Goal: Information Seeking & Learning: Learn about a topic

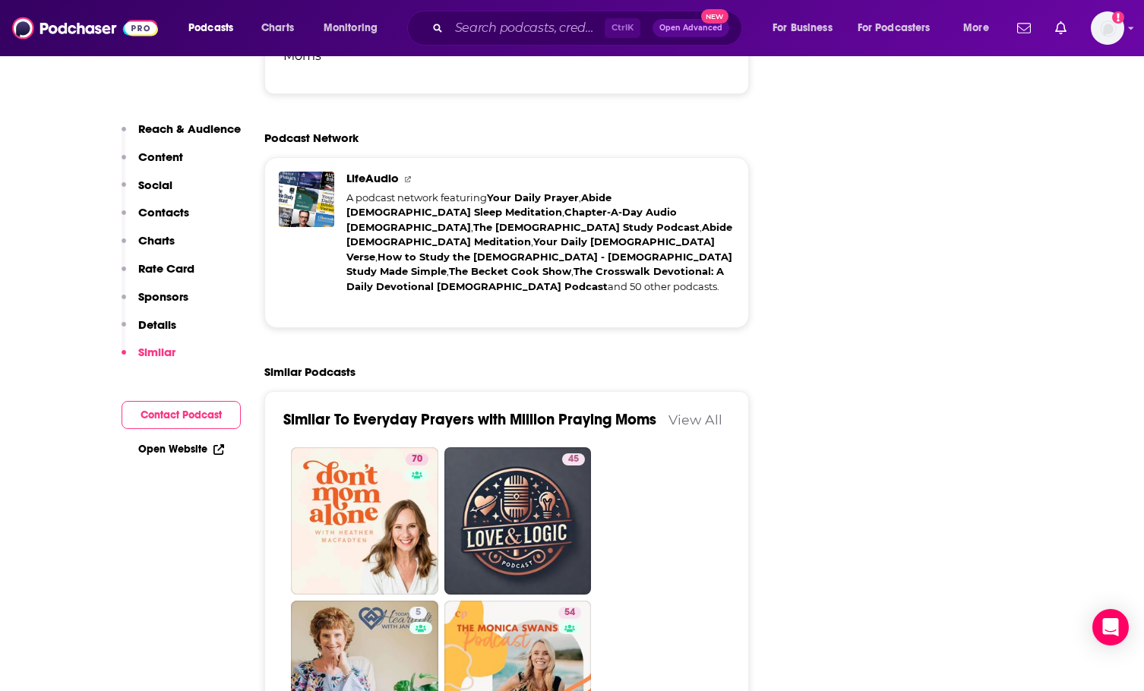
scroll to position [3039, 0]
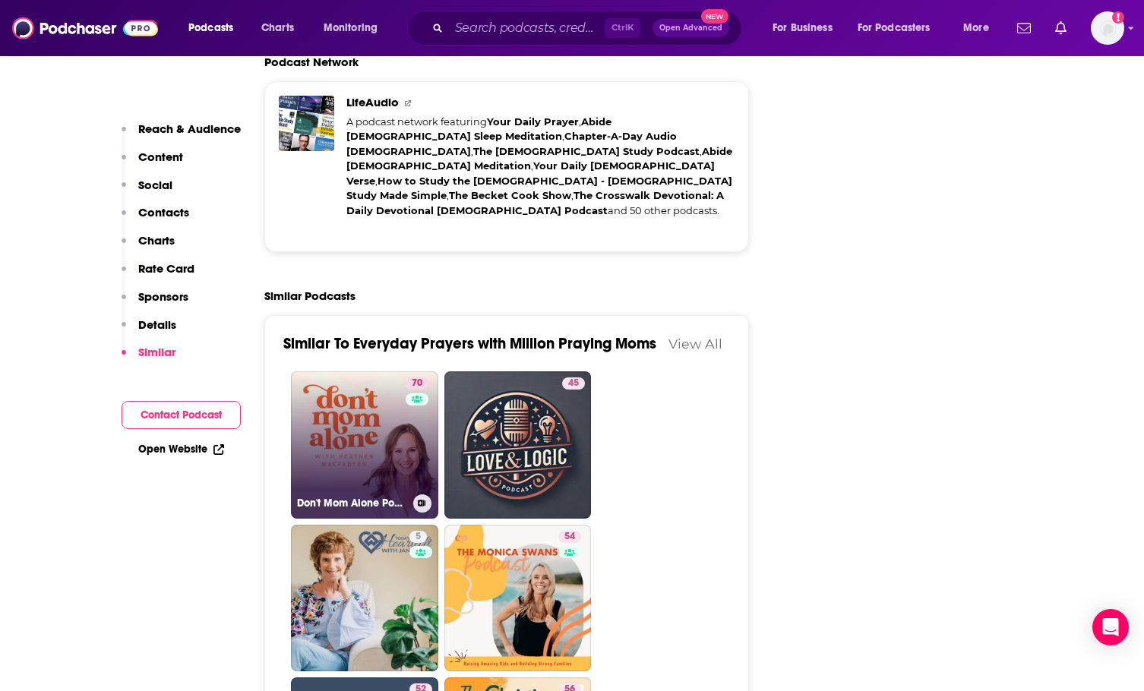
click at [345, 371] on link "70 Don't Mom Alone Podcast" at bounding box center [364, 444] width 147 height 147
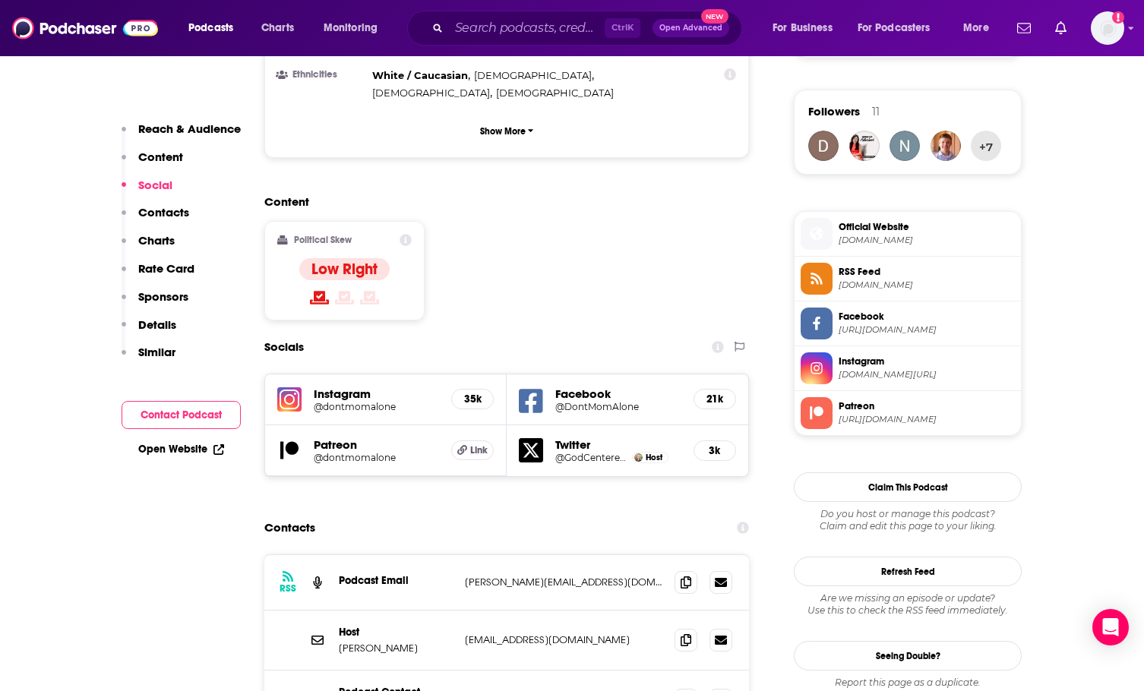
scroll to position [1139, 0]
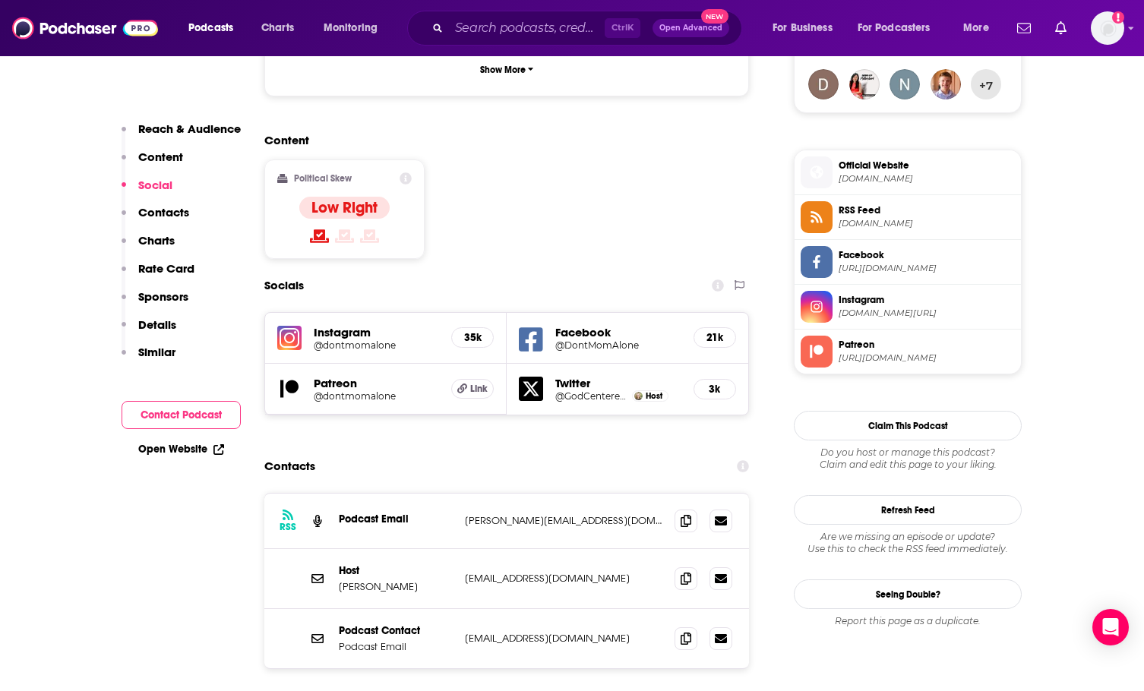
type input "[URL][DOMAIN_NAME]"
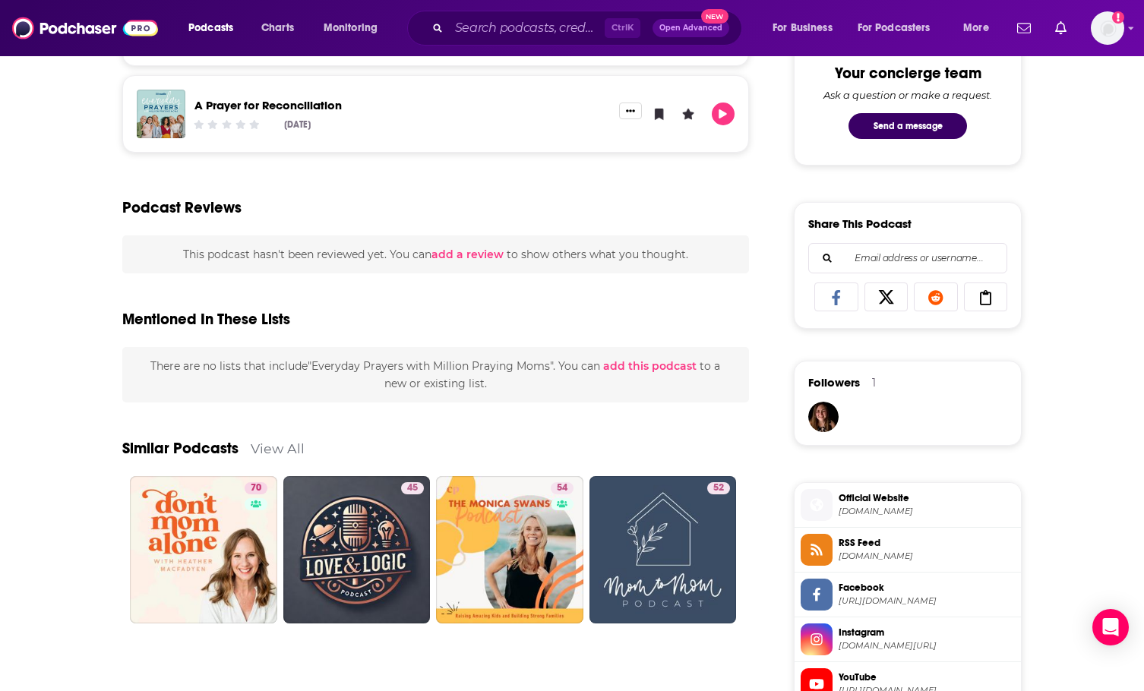
scroll to position [836, 0]
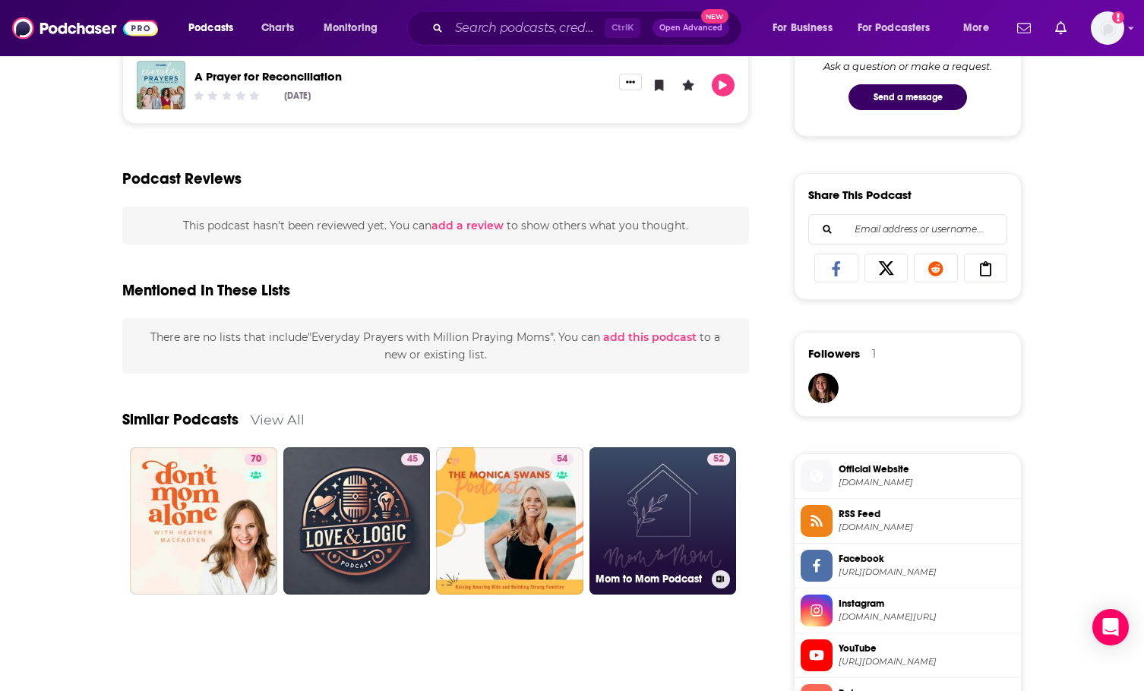
click at [640, 536] on link "52 Mom to Mom Podcast" at bounding box center [662, 520] width 147 height 147
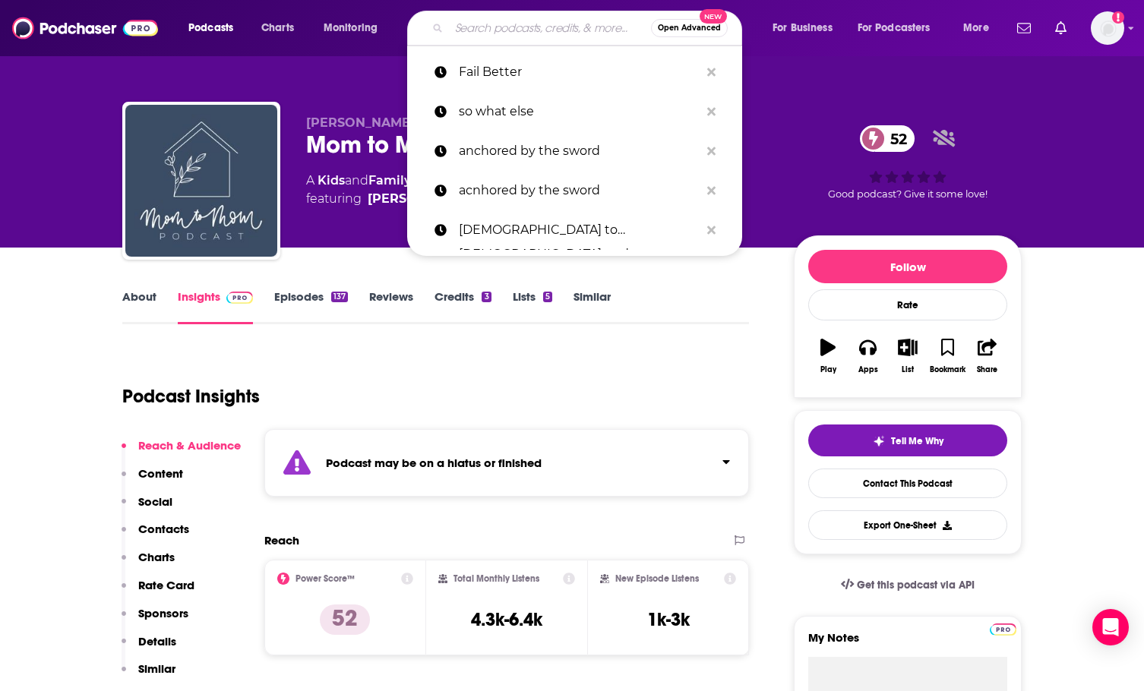
click at [457, 27] on input "Search podcasts, credits, & more..." at bounding box center [550, 28] width 202 height 24
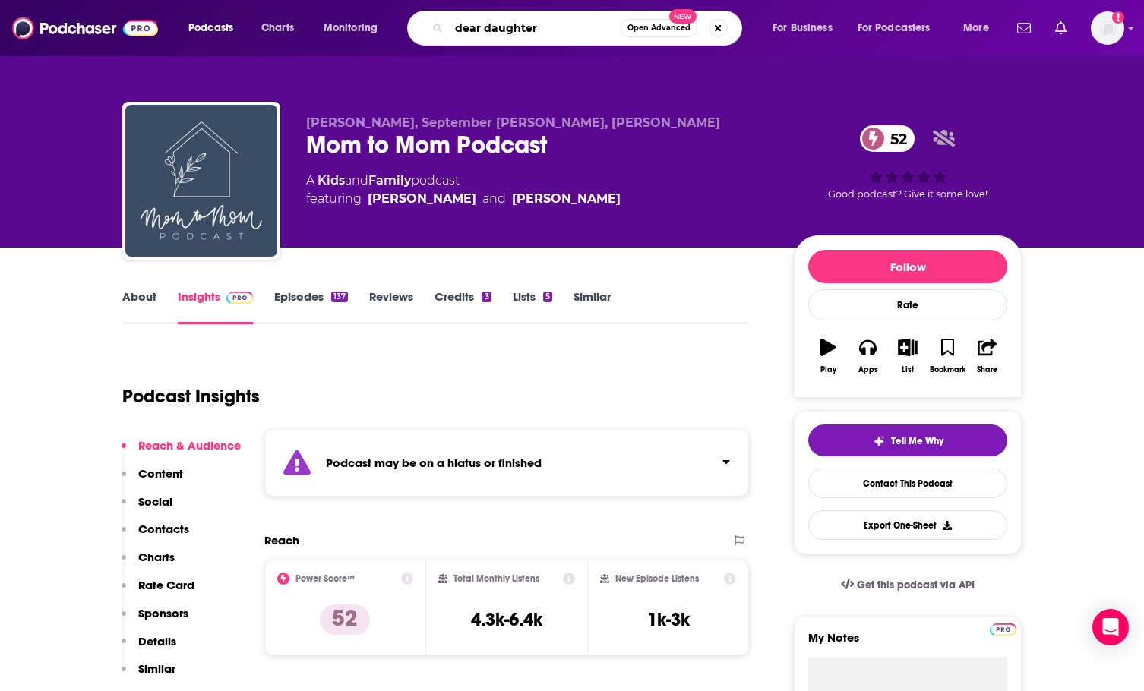
type input "dear daughters"
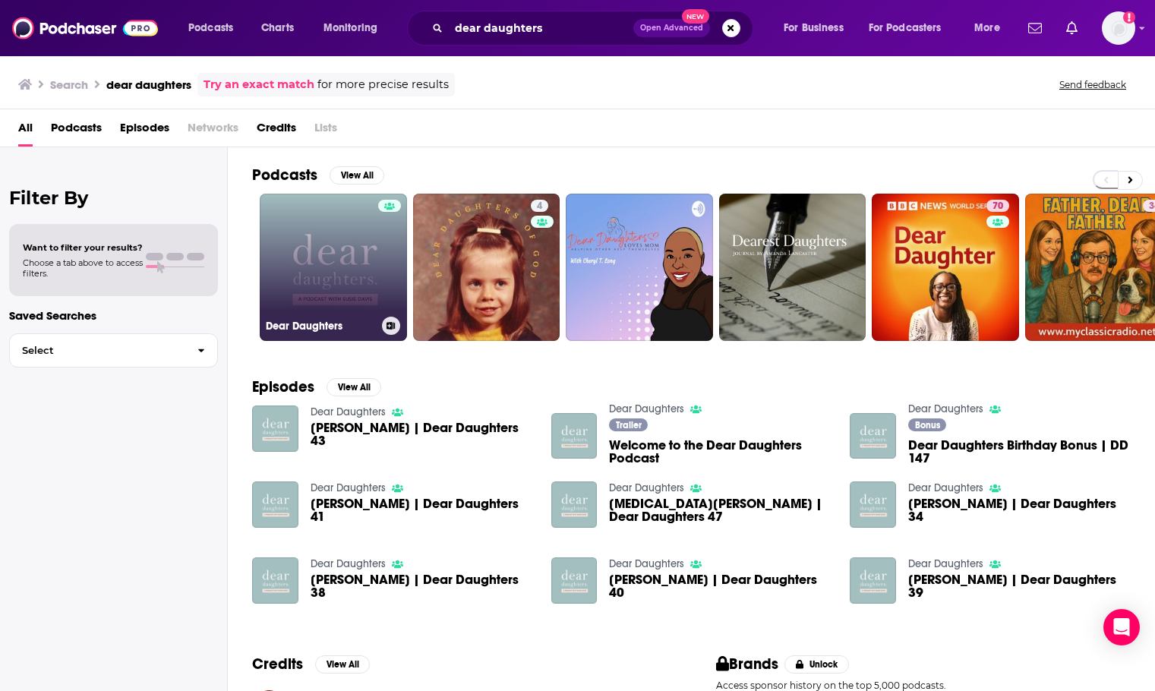
click at [335, 266] on link "Dear Daughters" at bounding box center [333, 267] width 147 height 147
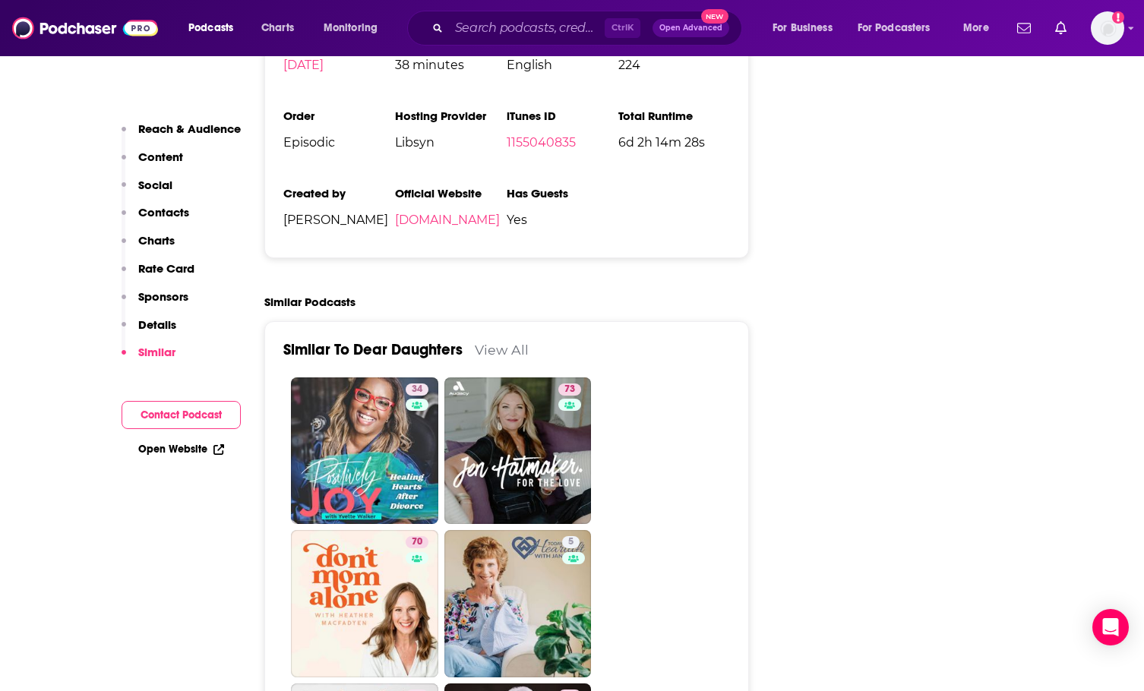
scroll to position [2431, 0]
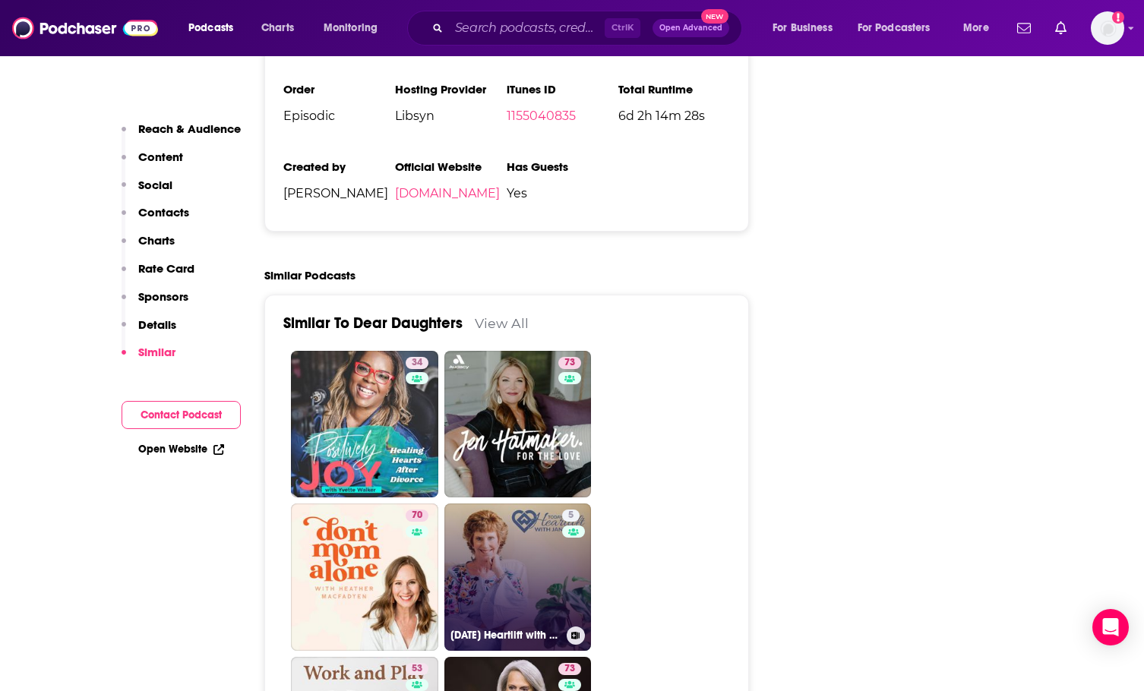
click at [537, 504] on link "5 [DATE] Heartlift with [PERSON_NAME]" at bounding box center [517, 577] width 147 height 147
type input "[URL][DOMAIN_NAME][PERSON_NAME]"
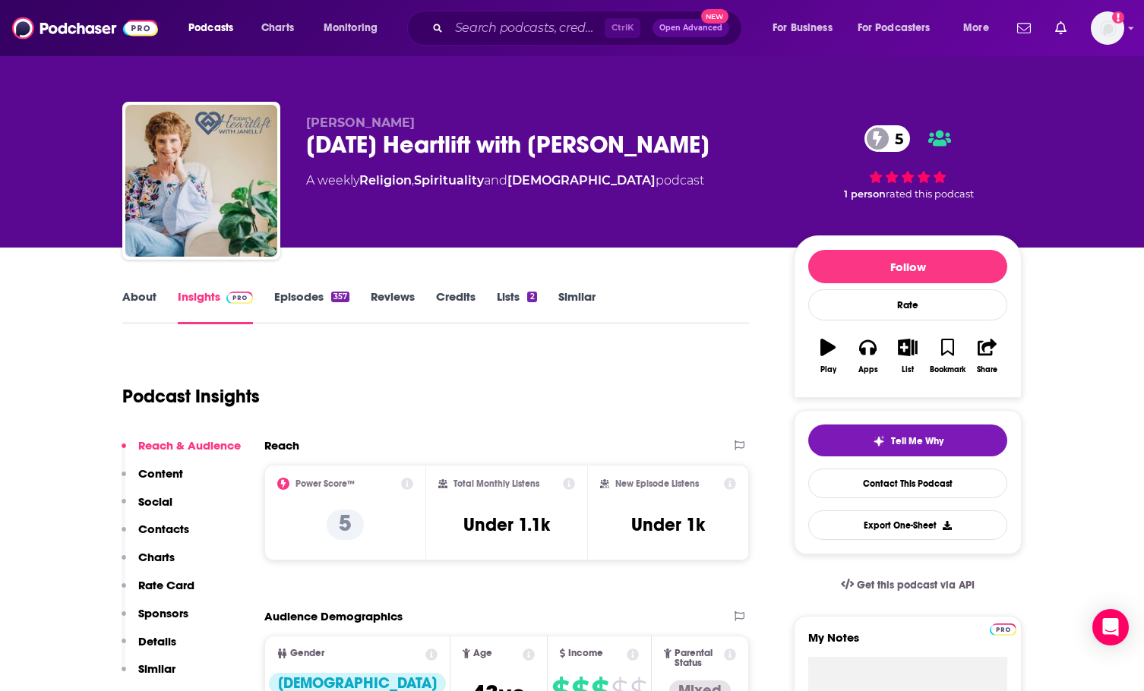
click at [138, 295] on link "About" at bounding box center [139, 306] width 34 height 35
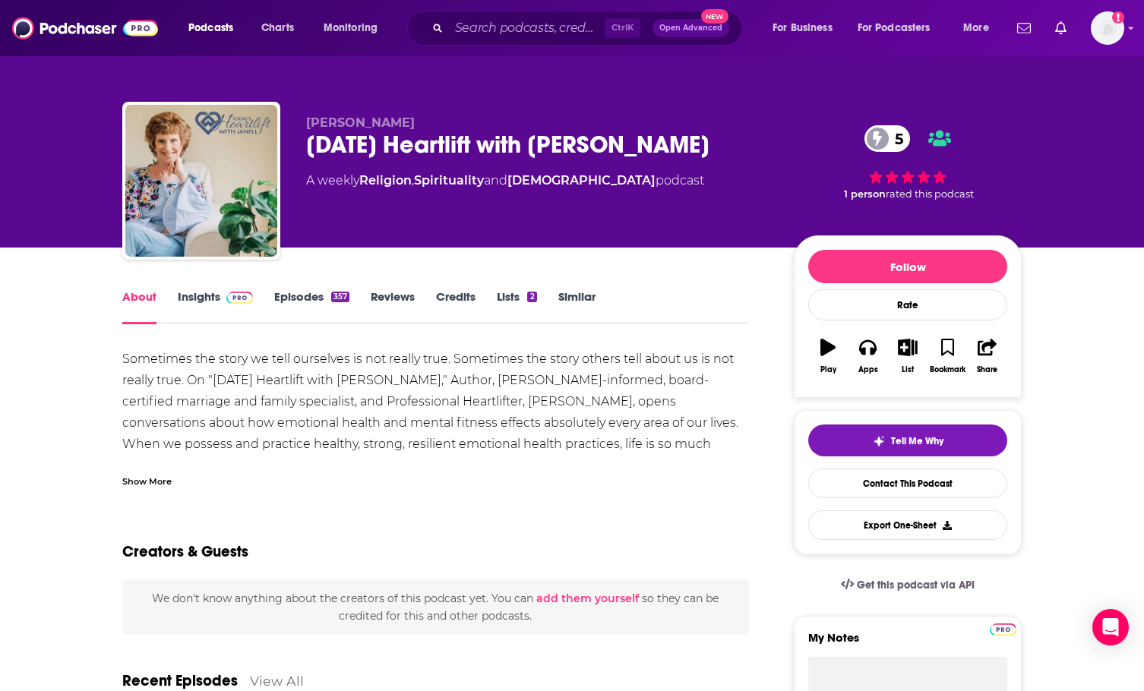
click at [204, 295] on link "Insights" at bounding box center [215, 306] width 75 height 35
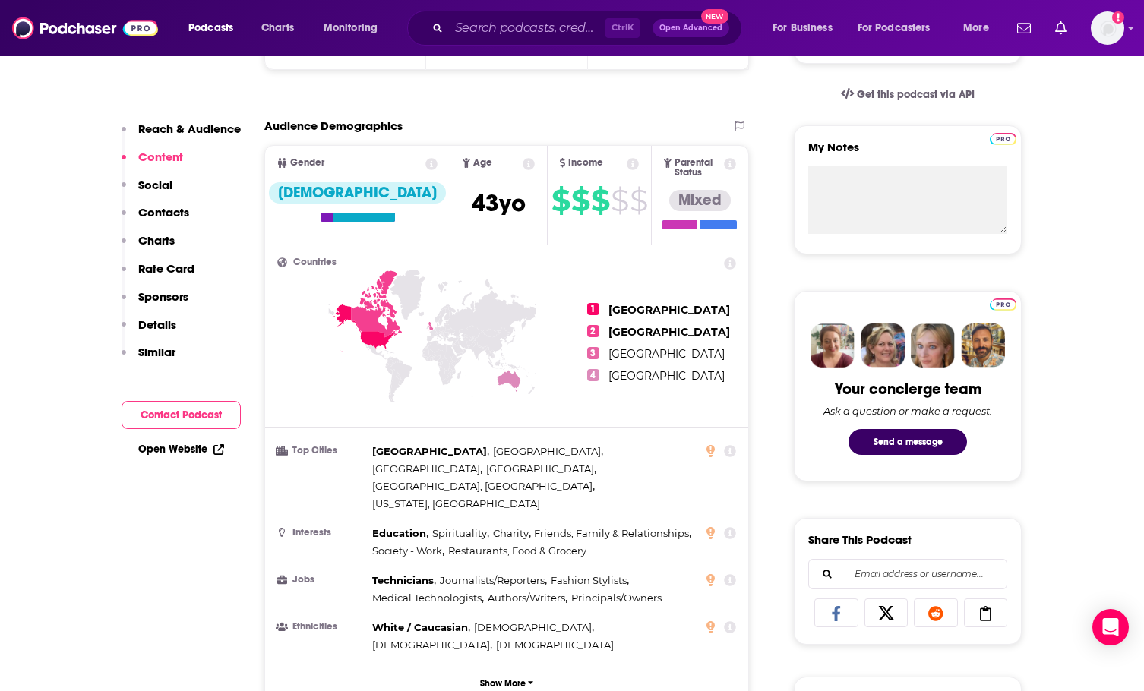
scroll to position [456, 0]
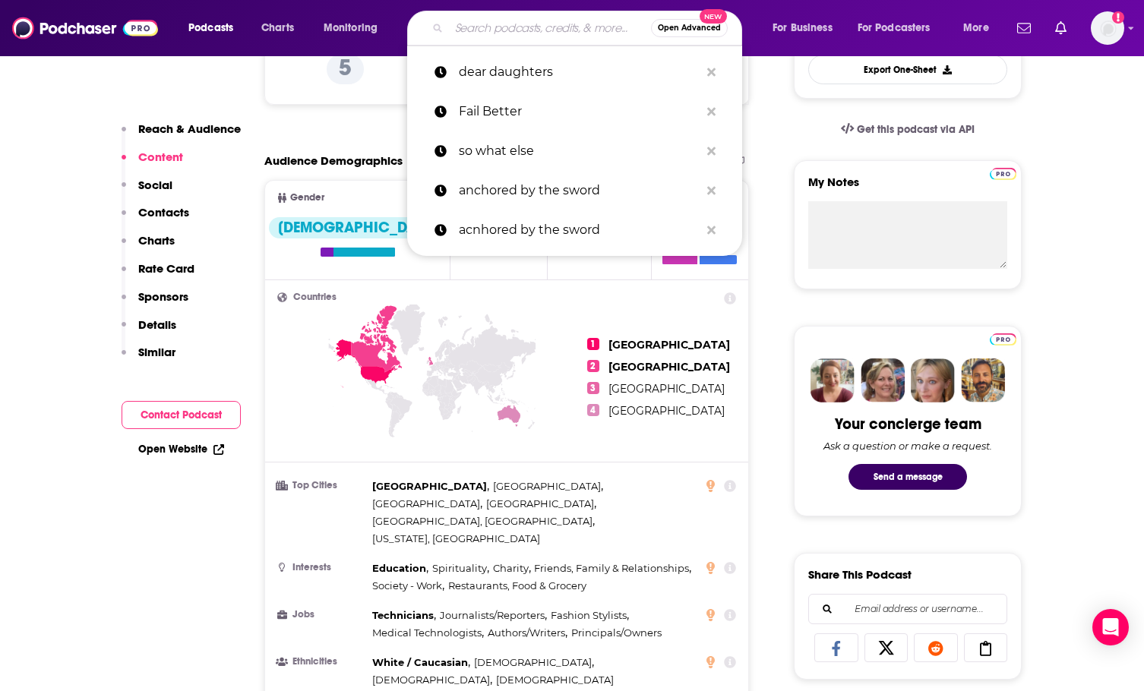
click at [485, 30] on input "Search podcasts, credits, & more..." at bounding box center [550, 28] width 202 height 24
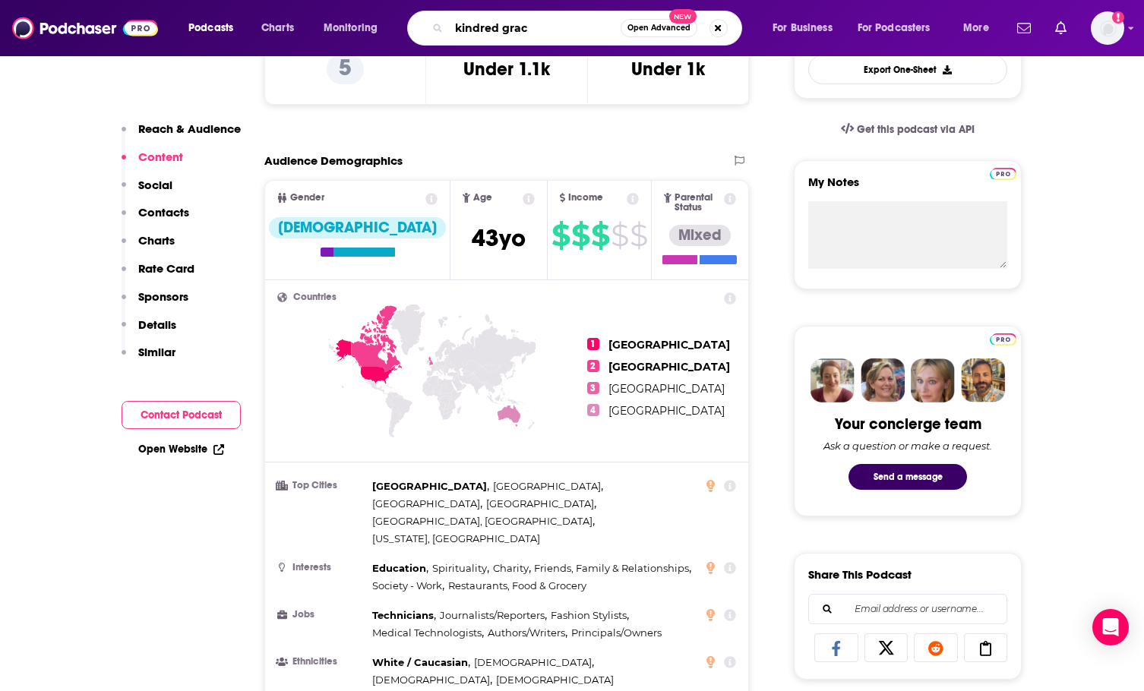
type input "[PERSON_NAME]"
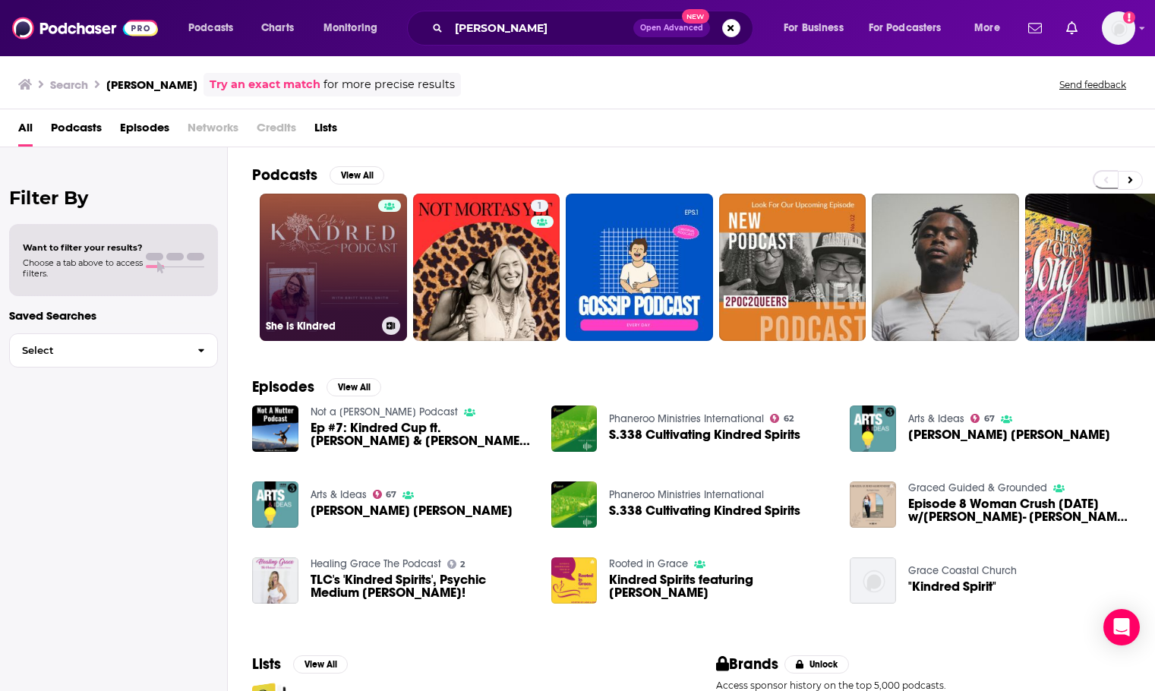
click at [327, 258] on link "She is Kindred" at bounding box center [333, 267] width 147 height 147
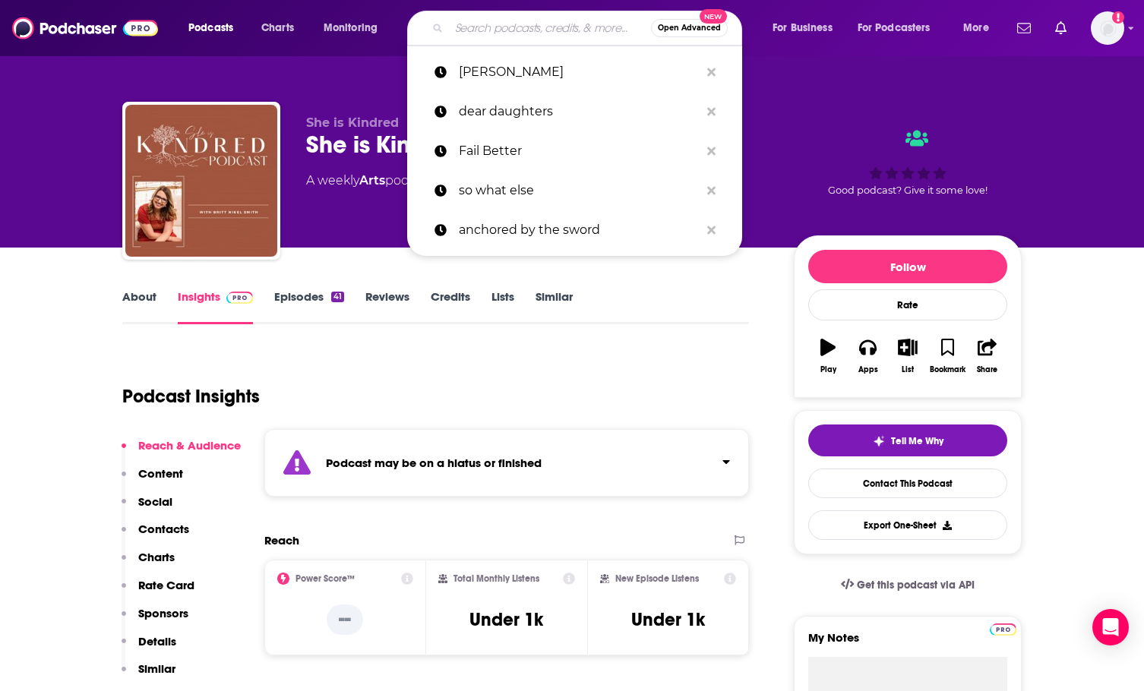
click at [473, 25] on input "Search podcasts, credits, & more..." at bounding box center [550, 28] width 202 height 24
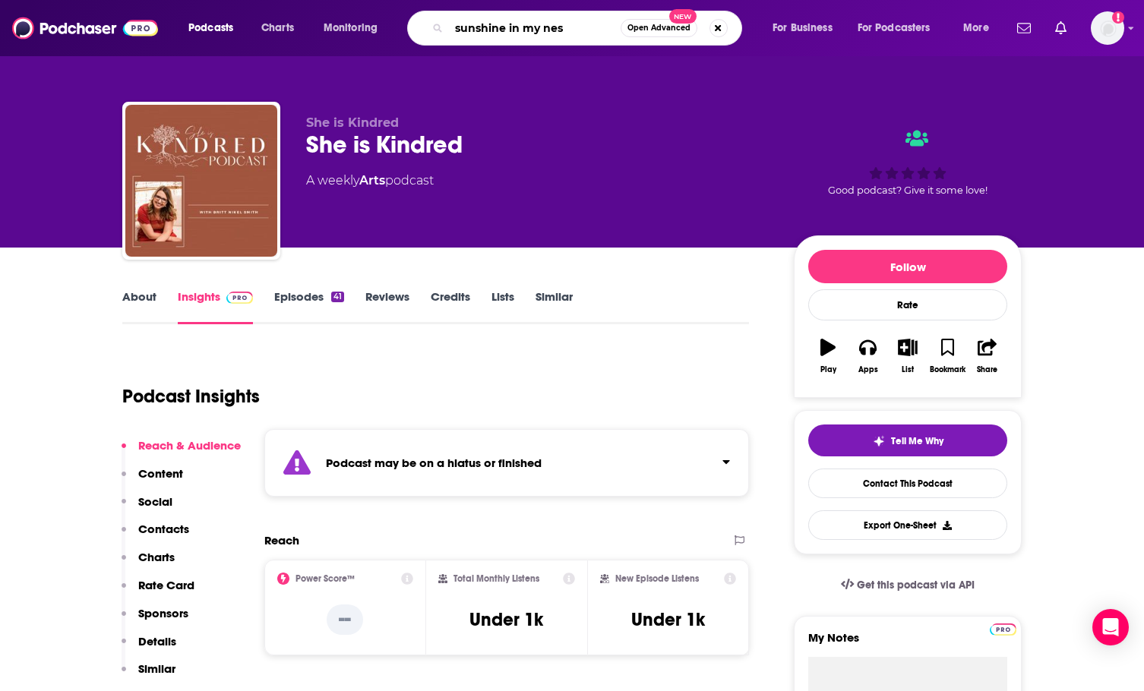
type input "sunshine in my nest"
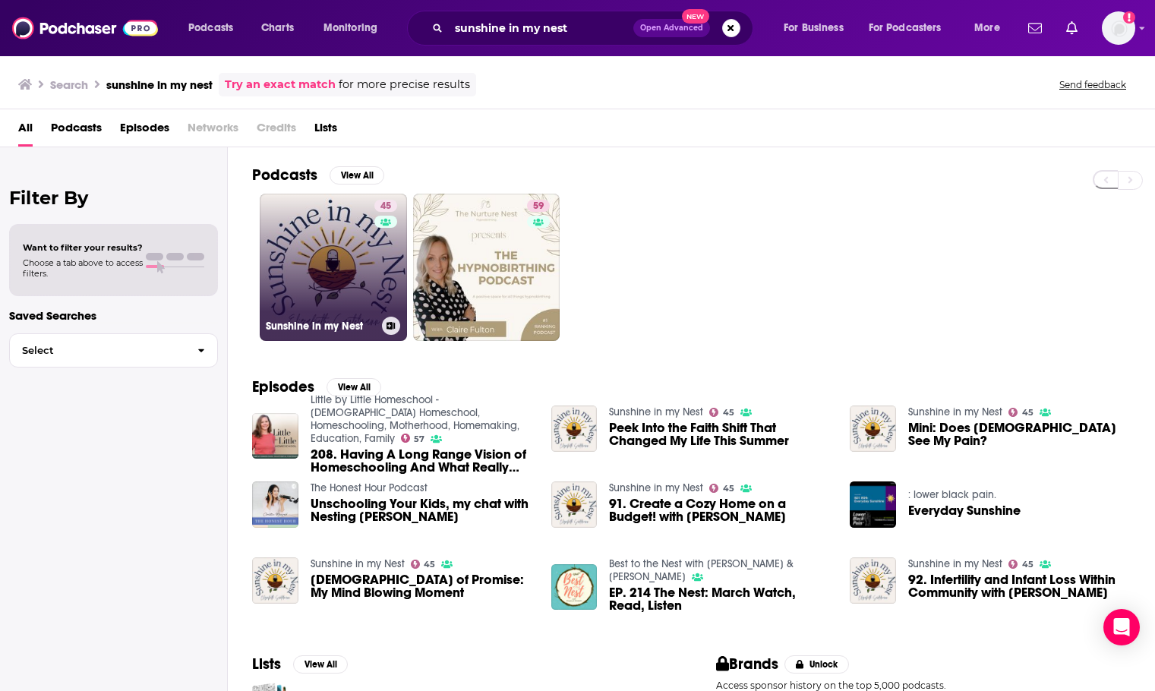
click at [313, 252] on link "45 Sunshine in my Nest" at bounding box center [333, 267] width 147 height 147
